Goal: Information Seeking & Learning: Learn about a topic

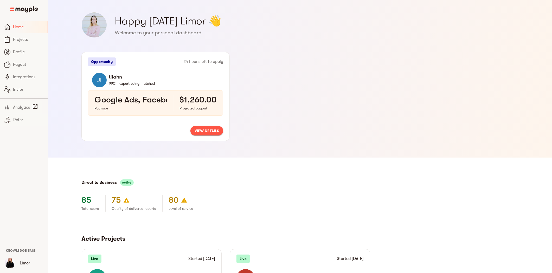
click at [206, 127] on button "view details" at bounding box center [206, 130] width 33 height 9
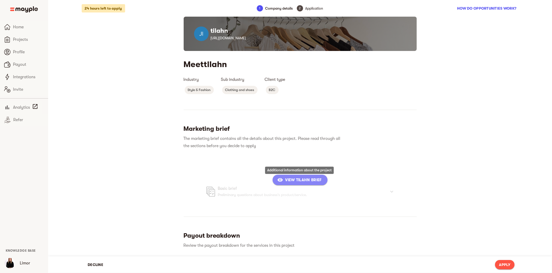
click at [291, 180] on span "View tilahn Brief" at bounding box center [299, 180] width 43 height 6
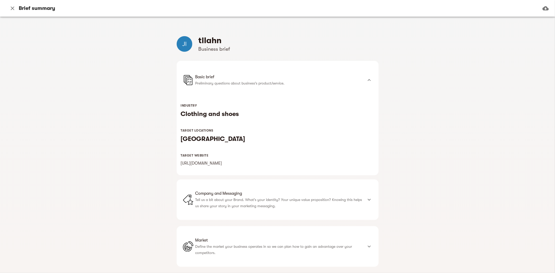
click at [368, 197] on icon at bounding box center [369, 200] width 6 height 6
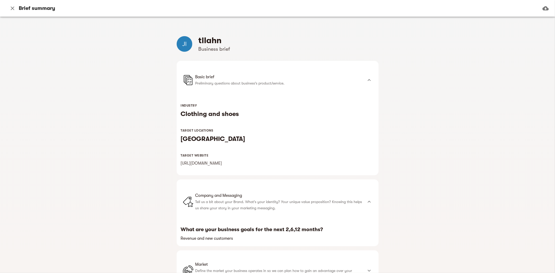
scroll to position [58, 0]
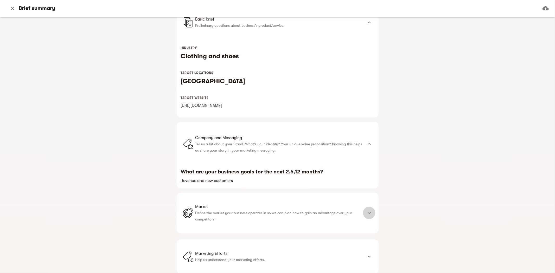
click at [367, 212] on icon at bounding box center [369, 213] width 6 height 6
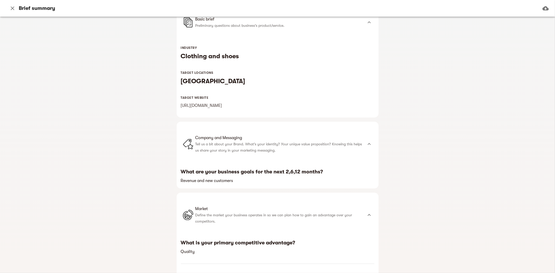
scroll to position [144, 0]
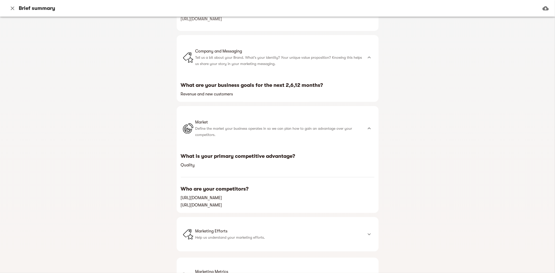
click at [219, 198] on h6 "[URL][DOMAIN_NAME]" at bounding box center [277, 197] width 193 height 7
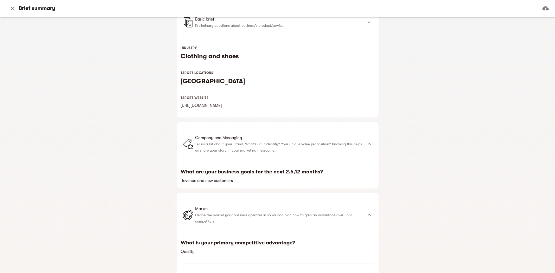
drag, startPoint x: 228, startPoint y: 106, endPoint x: 173, endPoint y: 110, distance: 54.7
click at [173, 110] on div "tilahn Business brief Basic brief Preliminary questions about business's produc…" at bounding box center [277, 181] width 208 height 407
click at [196, 107] on link "[URL][DOMAIN_NAME]" at bounding box center [201, 105] width 41 height 5
